Goal: Navigation & Orientation: Find specific page/section

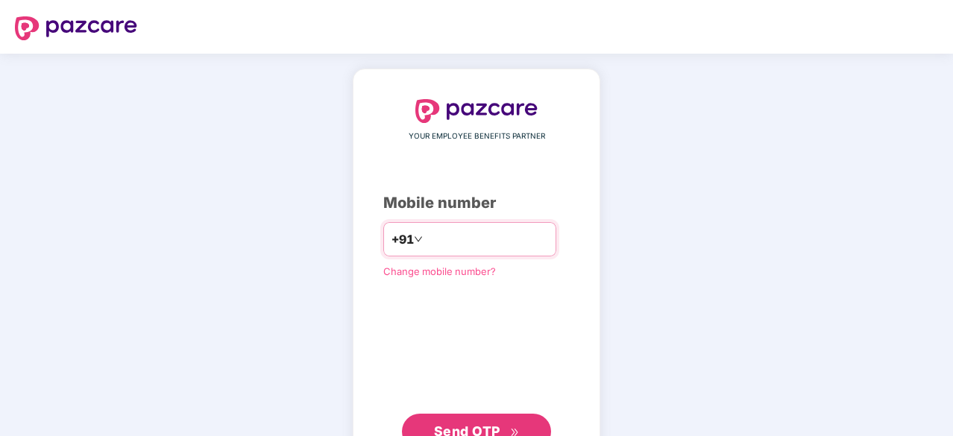
click at [441, 238] on input "number" at bounding box center [487, 239] width 122 height 24
type input "**********"
click at [489, 427] on span "Send OTP" at bounding box center [467, 432] width 66 height 16
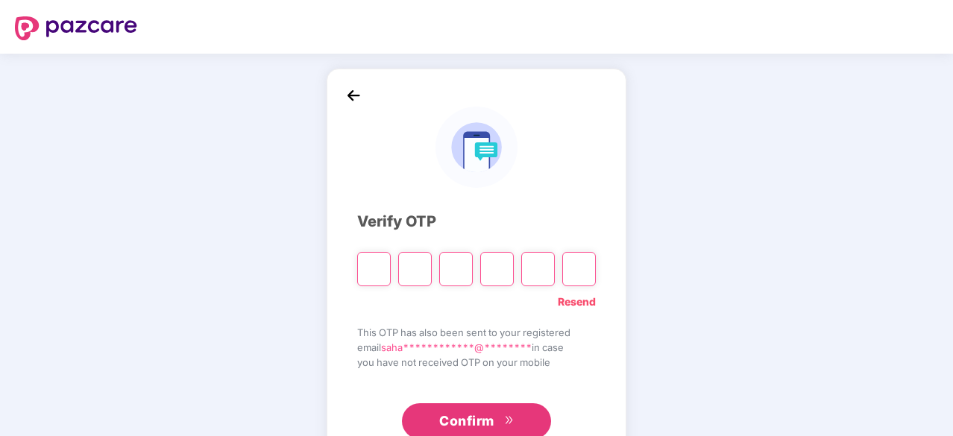
type input "*"
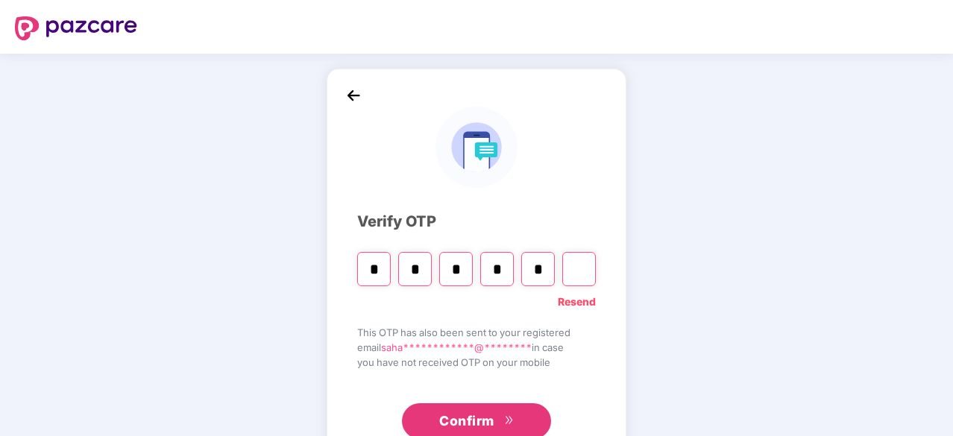
type input "*"
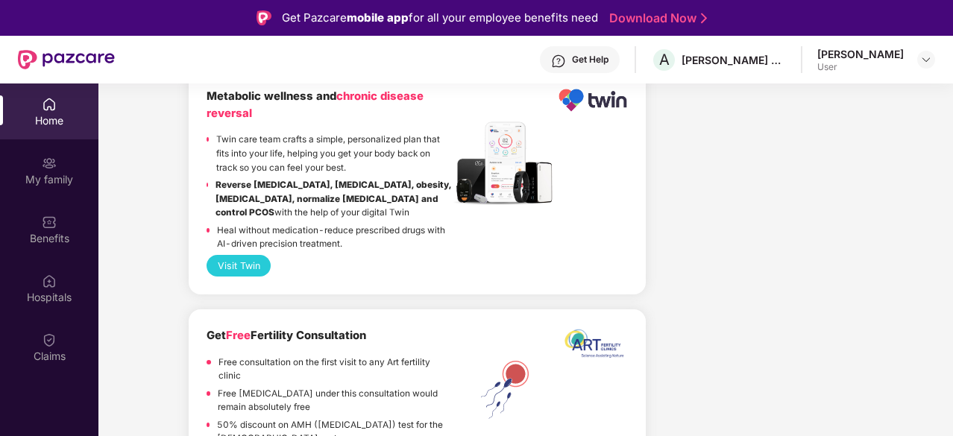
scroll to position [1790, 0]
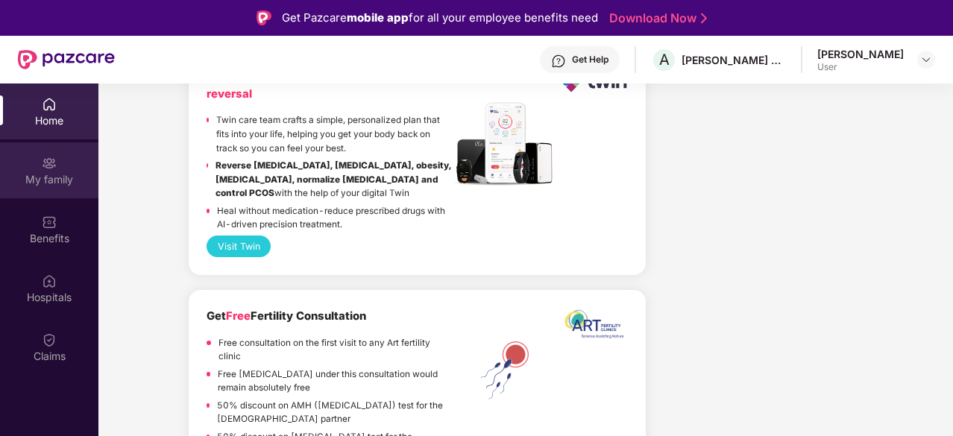
click at [27, 177] on div "My family" at bounding box center [49, 179] width 98 height 15
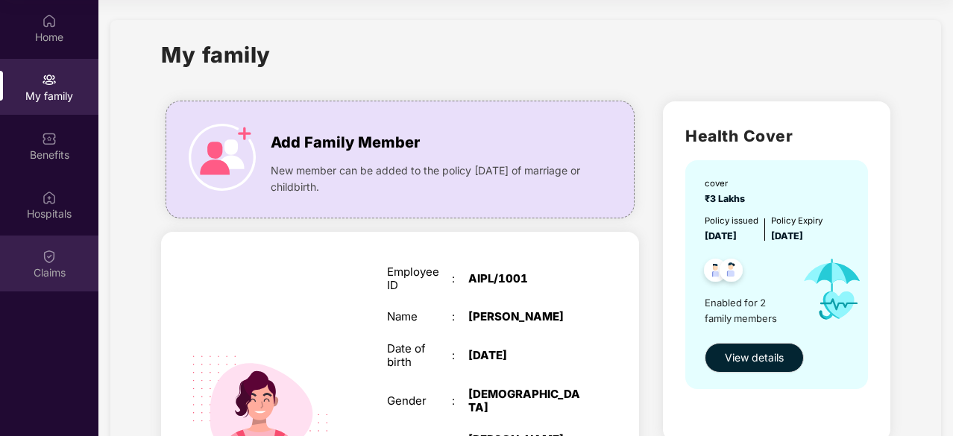
scroll to position [153, 0]
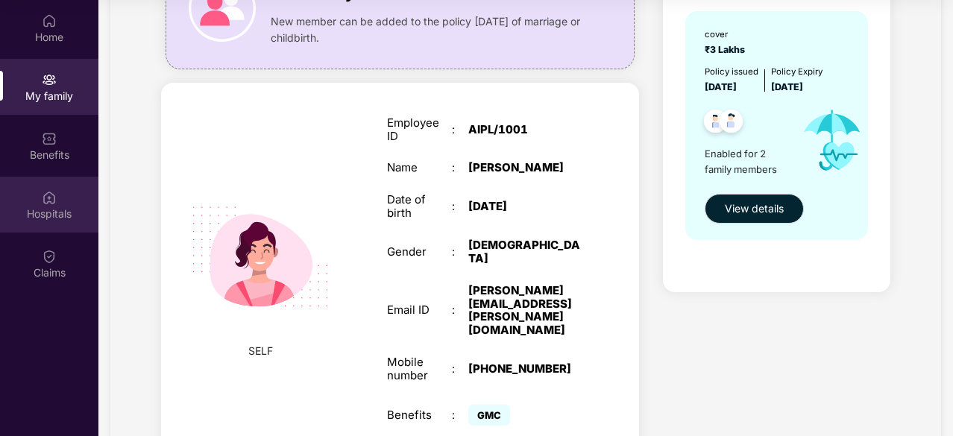
click at [37, 210] on div "Hospitals" at bounding box center [49, 214] width 98 height 15
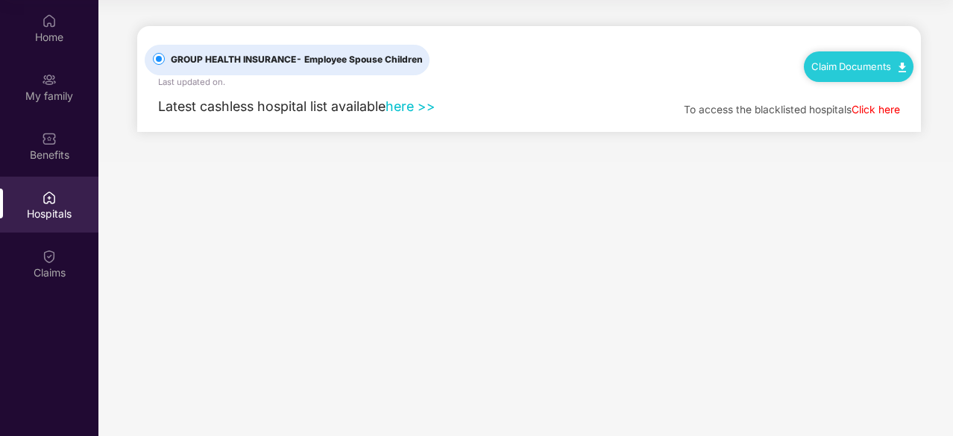
click at [403, 108] on link "here >>" at bounding box center [411, 106] width 50 height 16
click at [60, 42] on div "Home" at bounding box center [49, 37] width 98 height 15
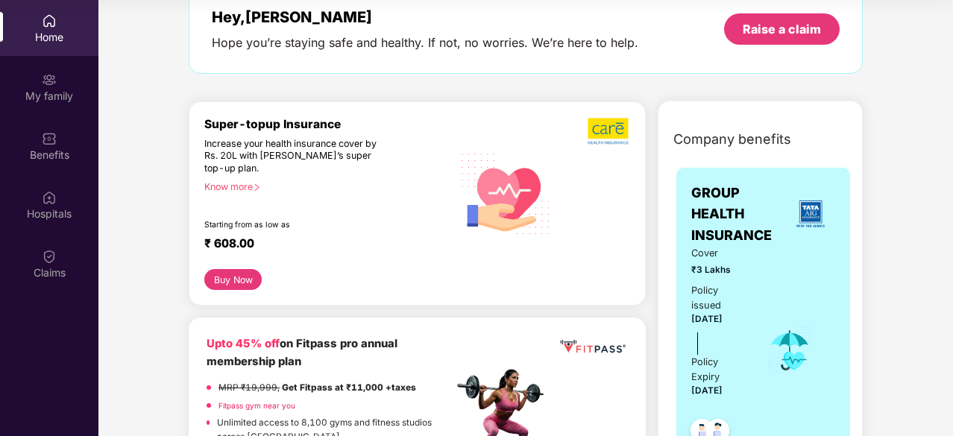
scroll to position [75, 0]
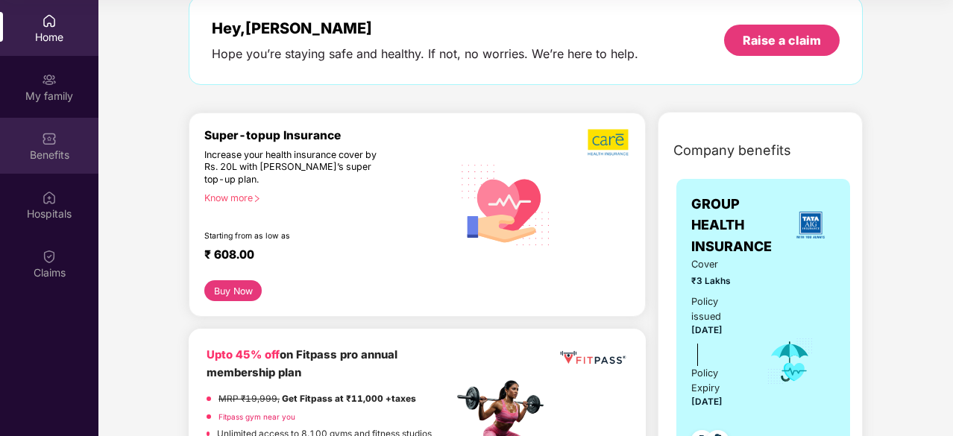
click at [42, 155] on div "Benefits" at bounding box center [49, 155] width 98 height 15
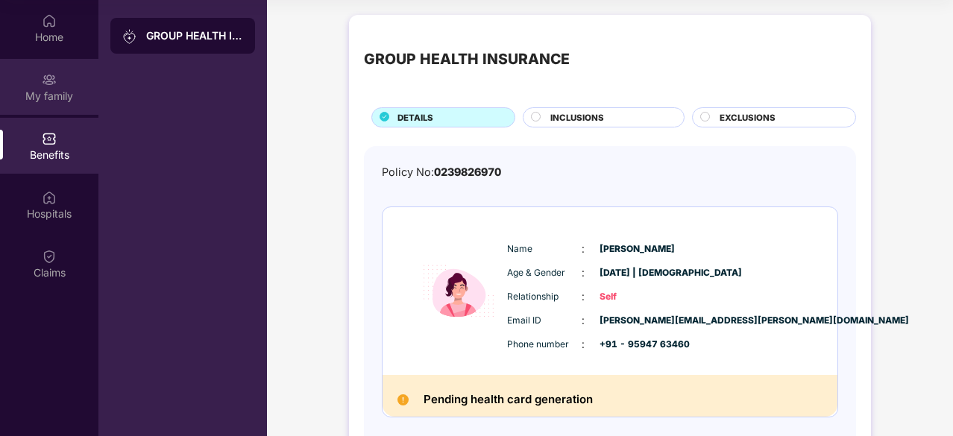
click at [27, 101] on div "My family" at bounding box center [49, 96] width 98 height 15
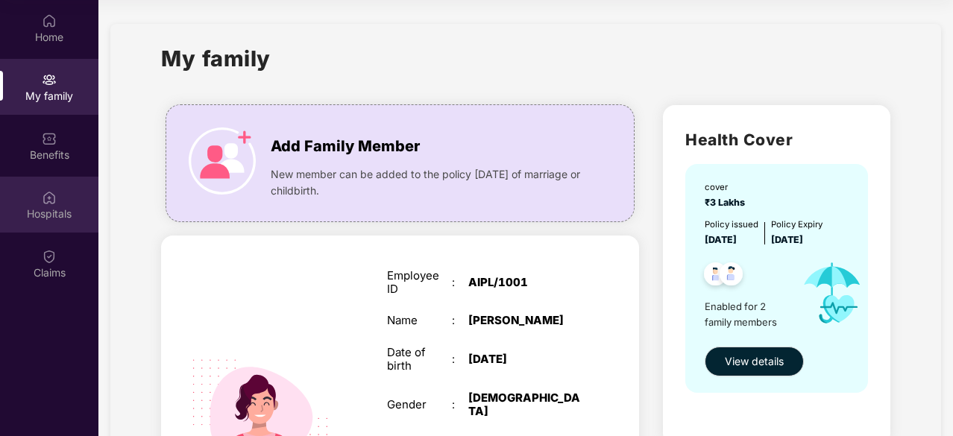
click at [51, 195] on img at bounding box center [49, 197] width 15 height 15
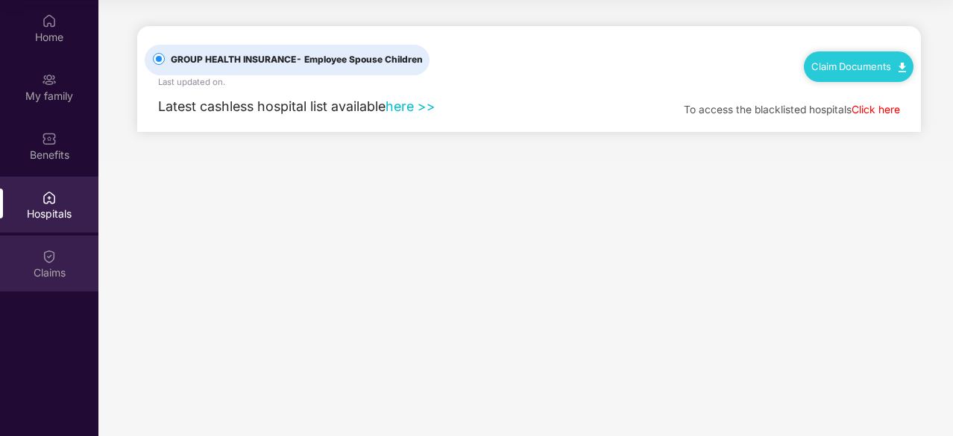
click at [58, 272] on div "Claims" at bounding box center [49, 273] width 98 height 15
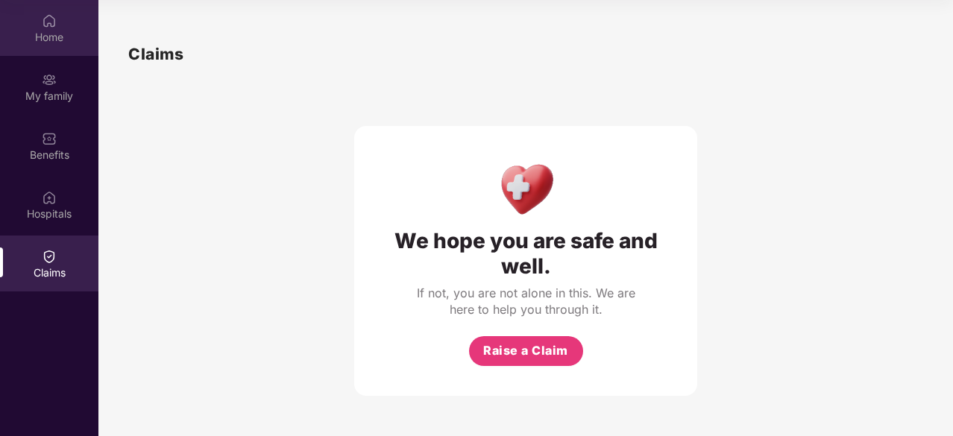
click at [45, 53] on div "Home" at bounding box center [49, 28] width 98 height 56
